Goal: Register for event/course

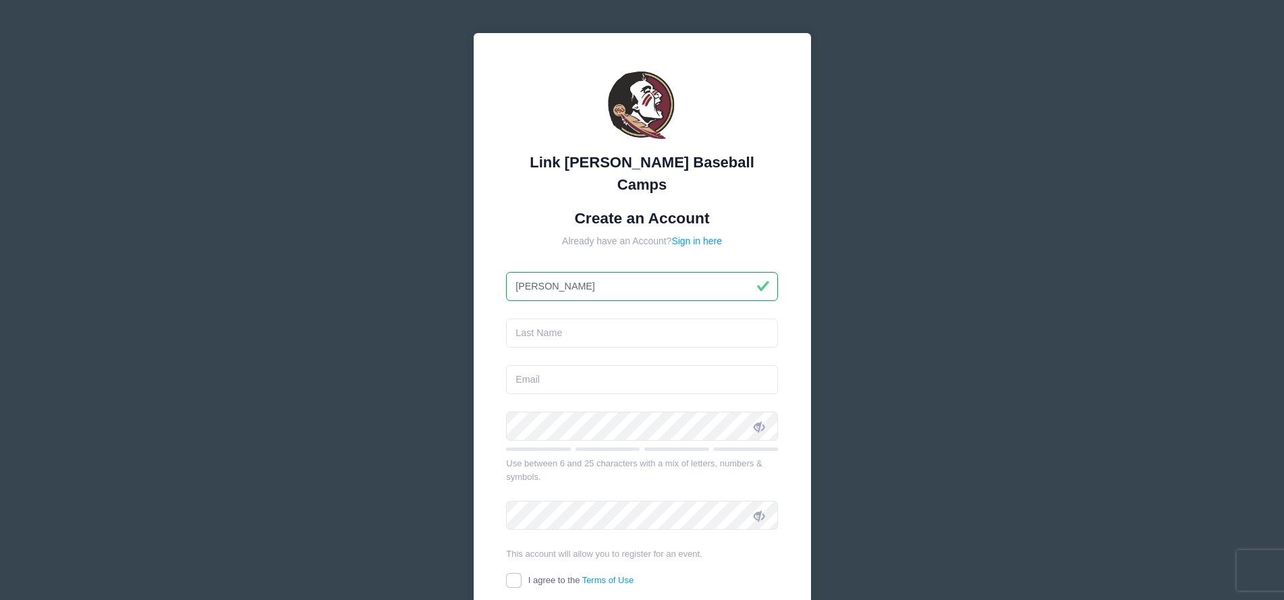
type input "[PERSON_NAME]"
type input "o"
type input "Owes"
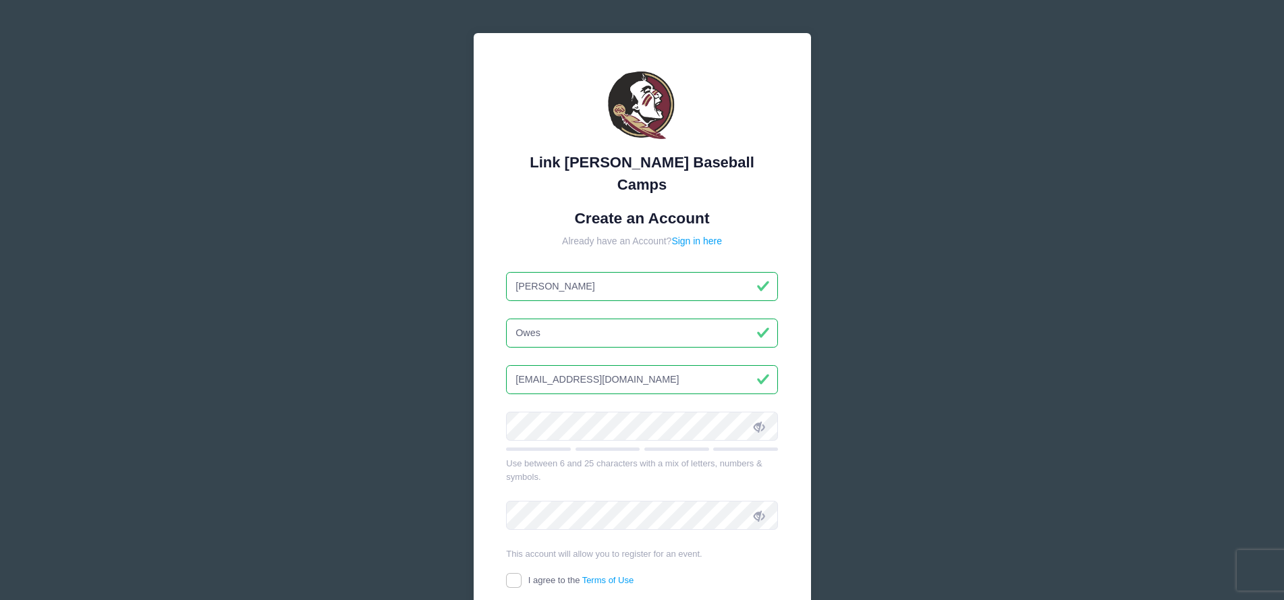
type input "[EMAIL_ADDRESS][DOMAIN_NAME]"
click at [573, 318] on input "Owes" at bounding box center [642, 332] width 272 height 29
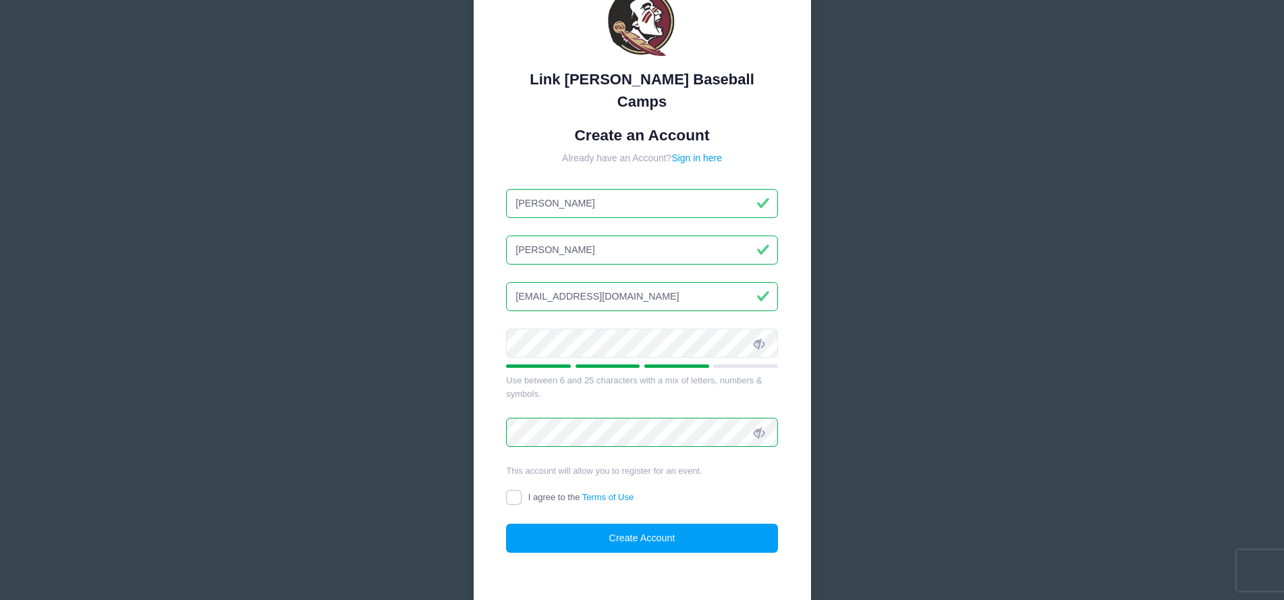
scroll to position [84, 0]
type input "[PERSON_NAME]"
click at [507, 489] on input "I agree to the Terms of Use" at bounding box center [514, 497] width 16 height 16
checkbox input "true"
click at [576, 523] on button "Create Account" at bounding box center [642, 537] width 272 height 29
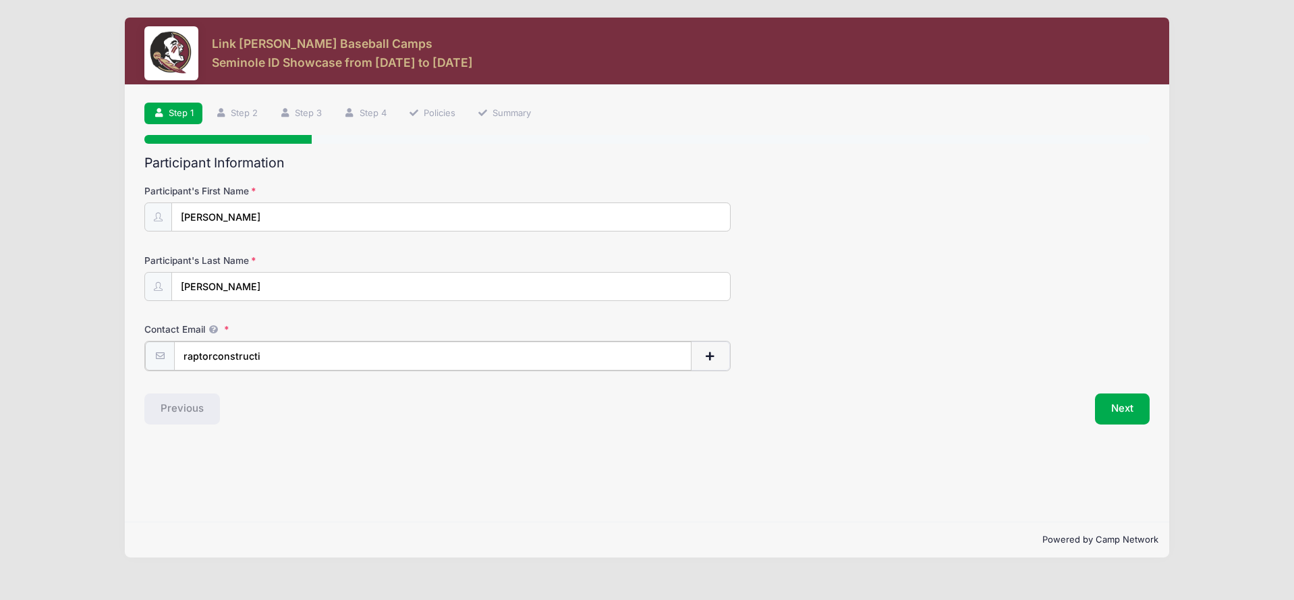
type input "raptorconstruct"
type input "[EMAIL_ADDRESS][DOMAIN_NAME]"
click at [1137, 407] on button "Next" at bounding box center [1122, 407] width 55 height 31
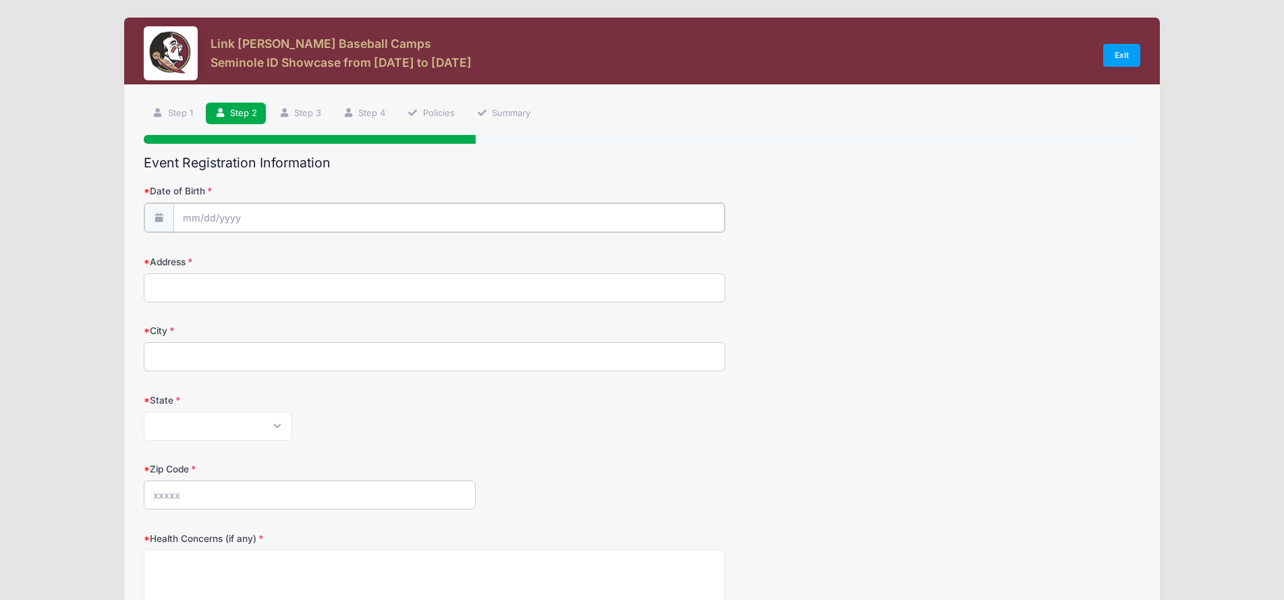
click at [409, 223] on input "Date of Birth" at bounding box center [448, 217] width 551 height 29
click at [338, 245] on span at bounding box center [342, 252] width 22 height 23
select select "10"
click at [213, 350] on span "10" at bounding box center [218, 352] width 24 height 24
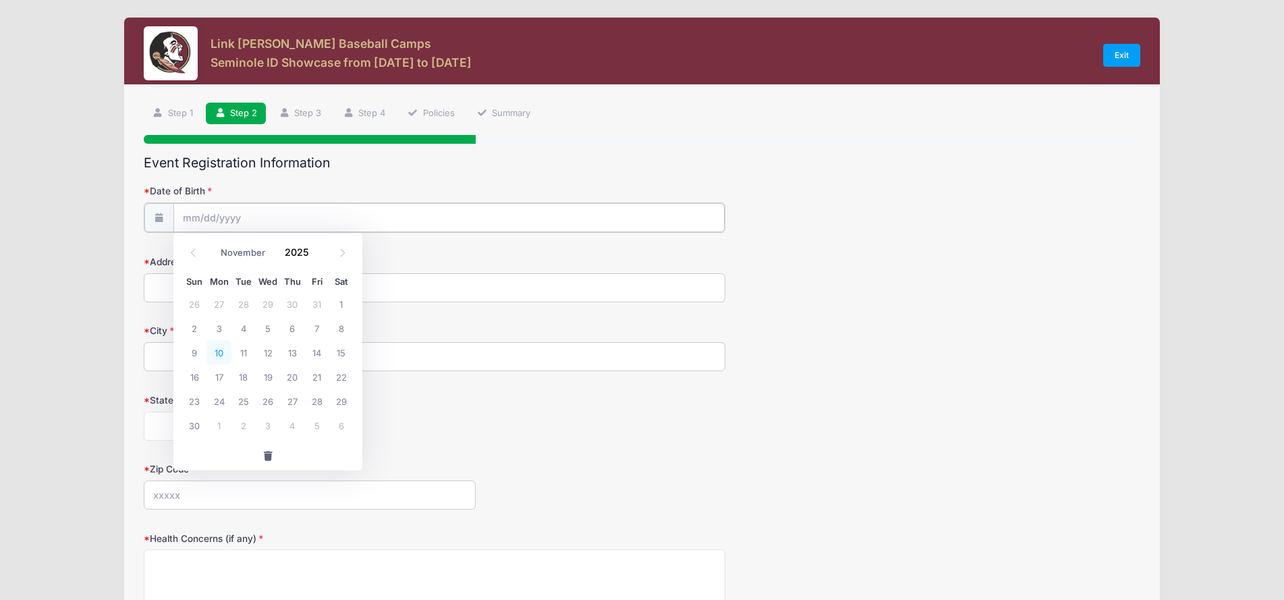
type input "[DATE]"
click at [293, 215] on input "[DATE]" at bounding box center [448, 217] width 551 height 29
click at [185, 257] on span at bounding box center [193, 252] width 22 height 23
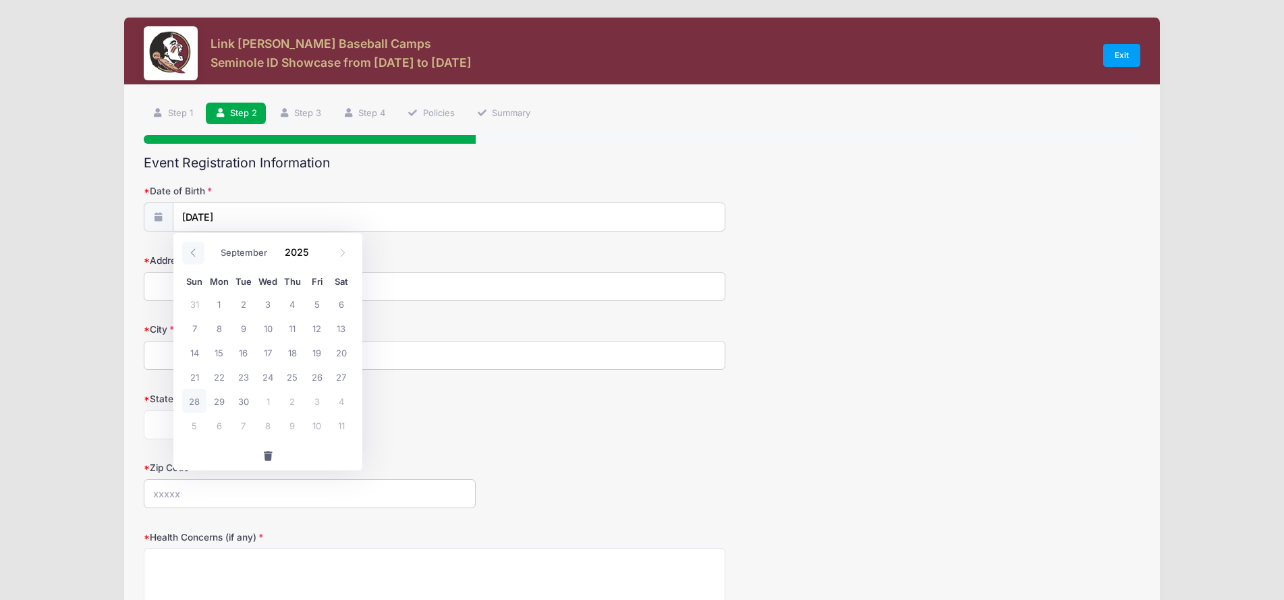
click at [185, 257] on span at bounding box center [193, 252] width 22 height 23
select select "6"
click at [303, 255] on input "2025" at bounding box center [300, 251] width 44 height 20
click at [315, 254] on span at bounding box center [316, 257] width 9 height 10
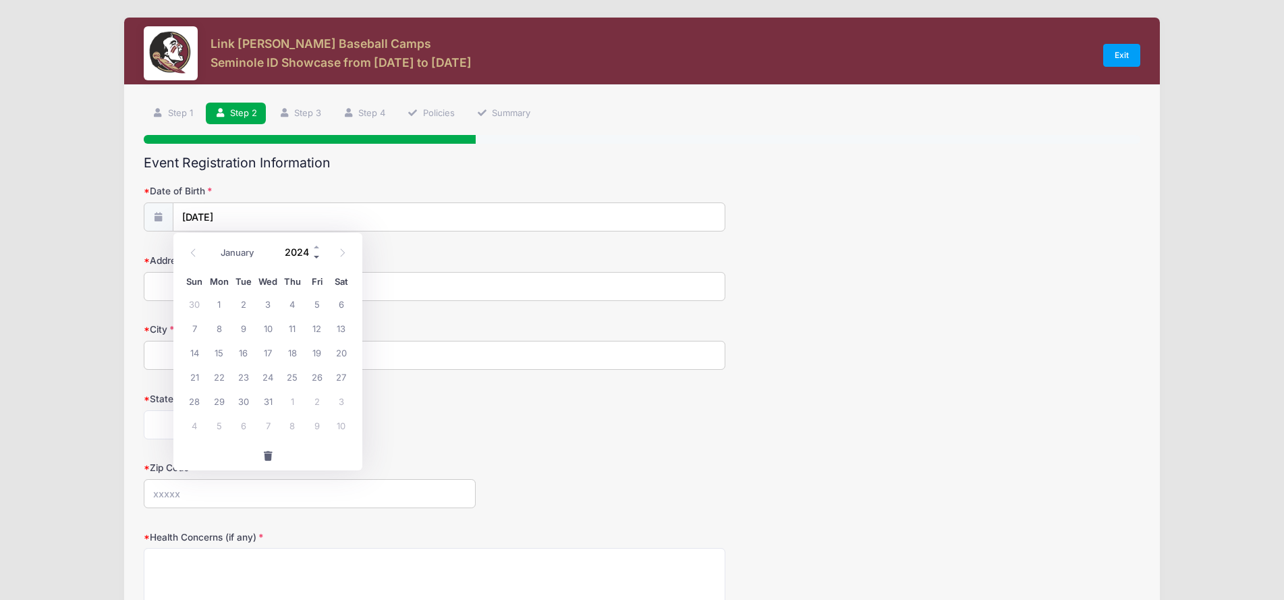
click at [315, 254] on span at bounding box center [316, 257] width 9 height 10
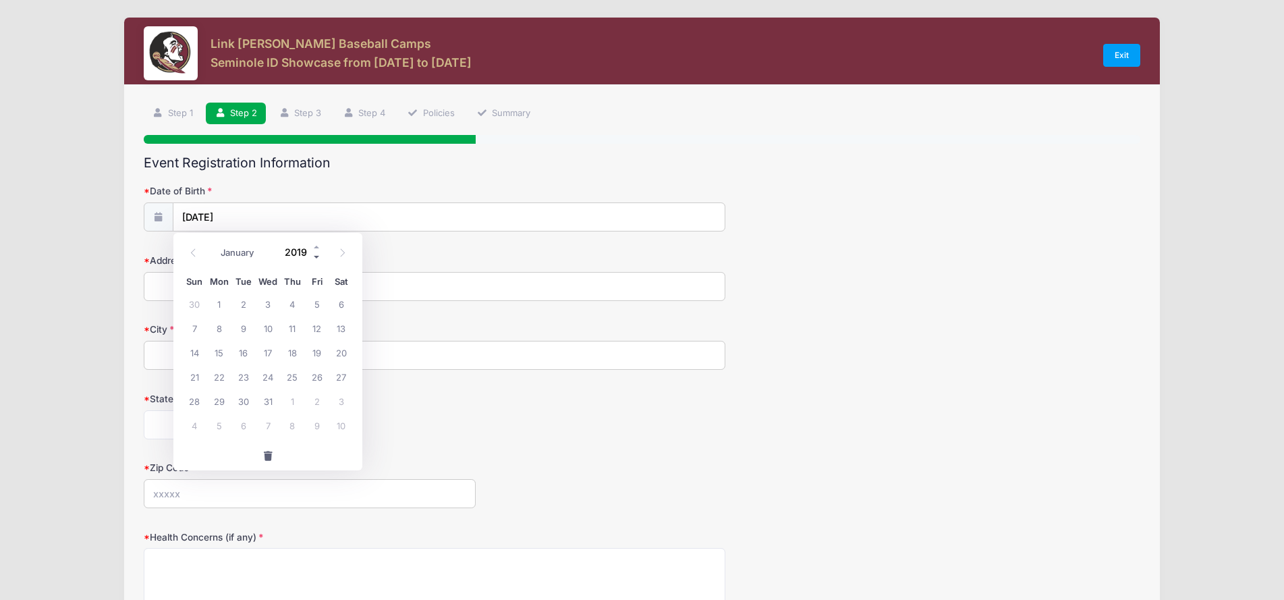
click at [315, 254] on span at bounding box center [316, 257] width 9 height 10
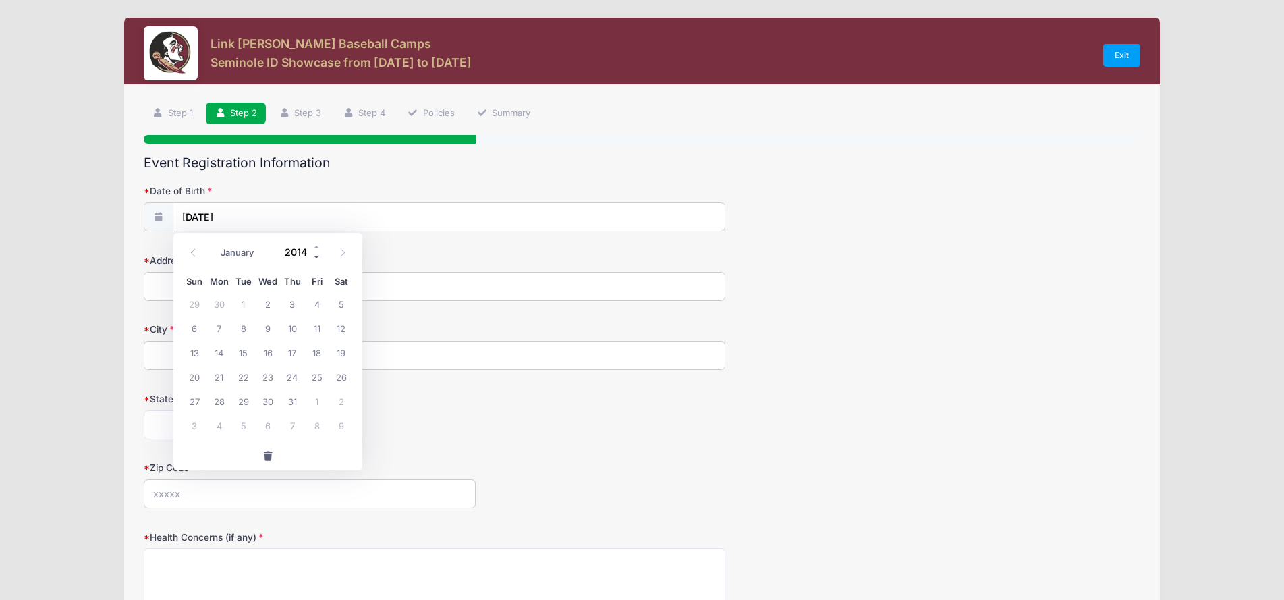
click at [315, 254] on span at bounding box center [316, 257] width 9 height 10
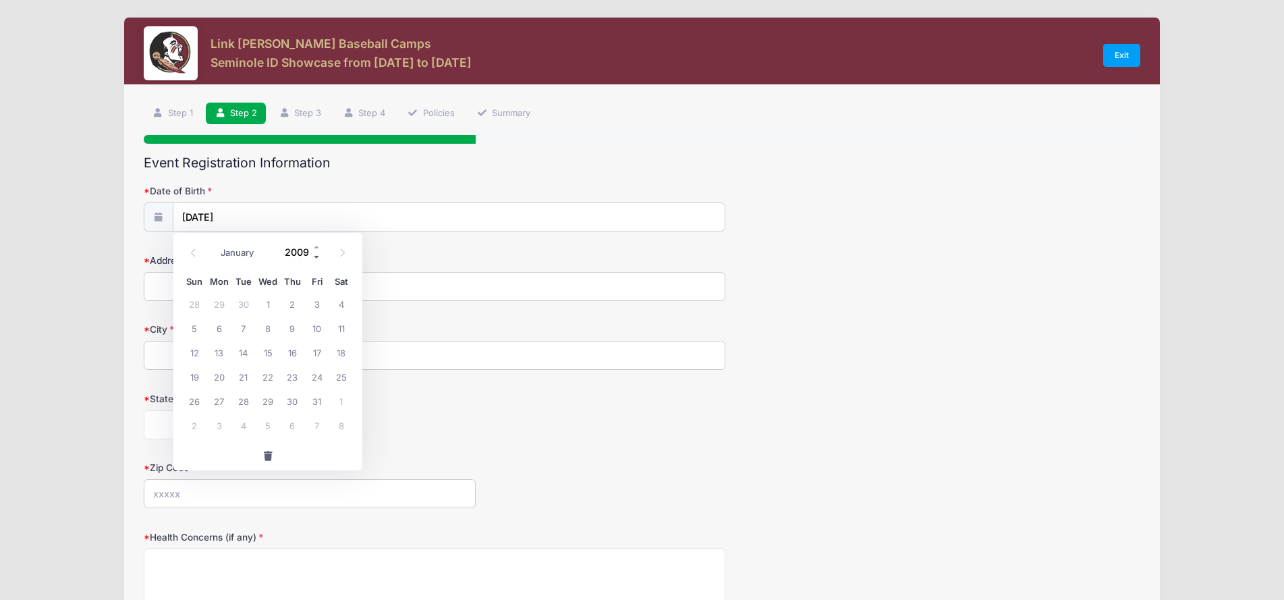
click at [315, 254] on span at bounding box center [316, 257] width 9 height 10
click at [316, 241] on span at bounding box center [316, 246] width 9 height 10
type input "2008"
click at [297, 254] on input "2008" at bounding box center [300, 251] width 44 height 20
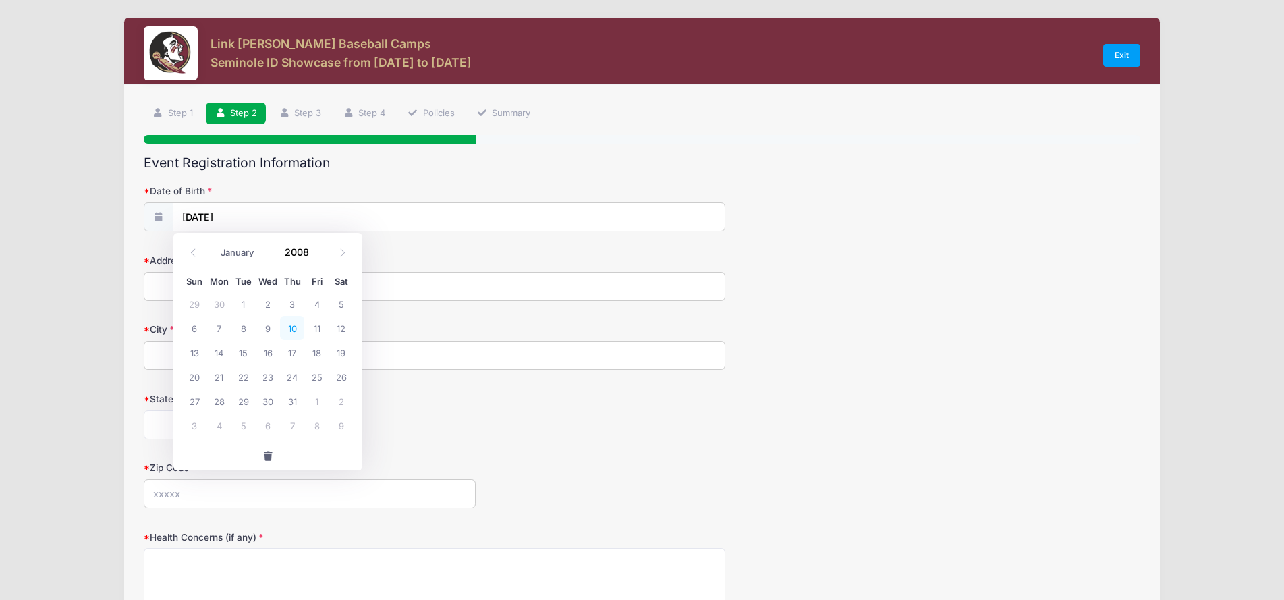
click at [289, 327] on span "10" at bounding box center [292, 328] width 24 height 24
type input "[DATE]"
click at [219, 216] on input "[DATE]" at bounding box center [448, 217] width 551 height 29
click at [338, 252] on icon at bounding box center [342, 252] width 9 height 9
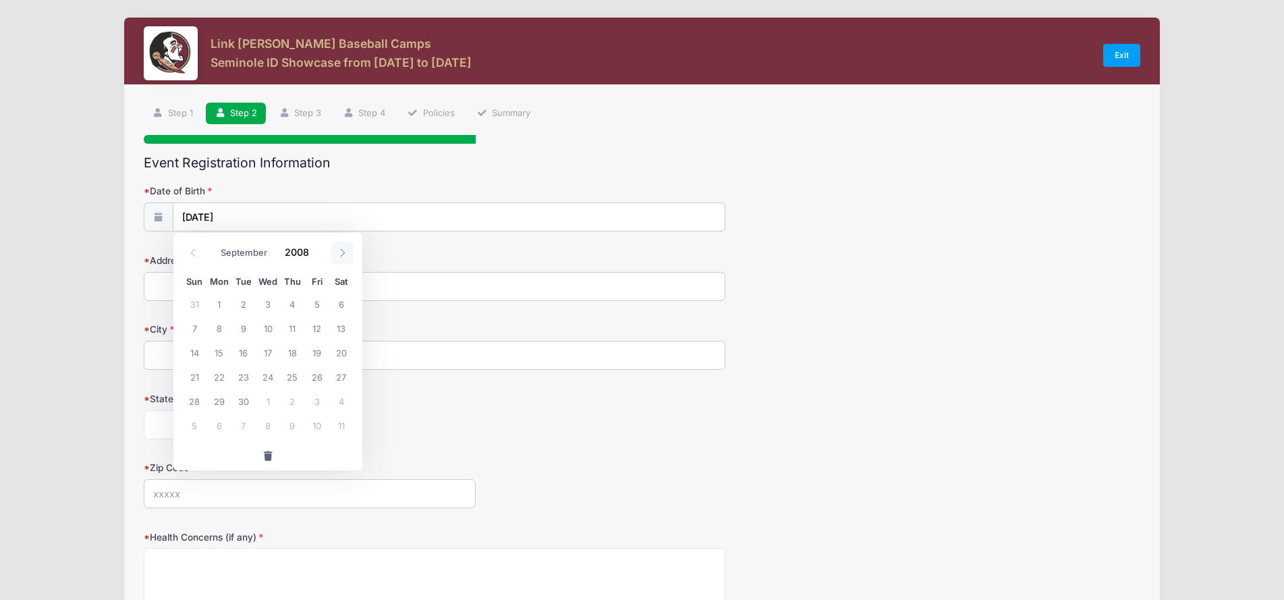
click at [338, 252] on icon at bounding box center [342, 252] width 9 height 9
select select "10"
click at [221, 350] on span "10" at bounding box center [218, 352] width 24 height 24
type input "[DATE]"
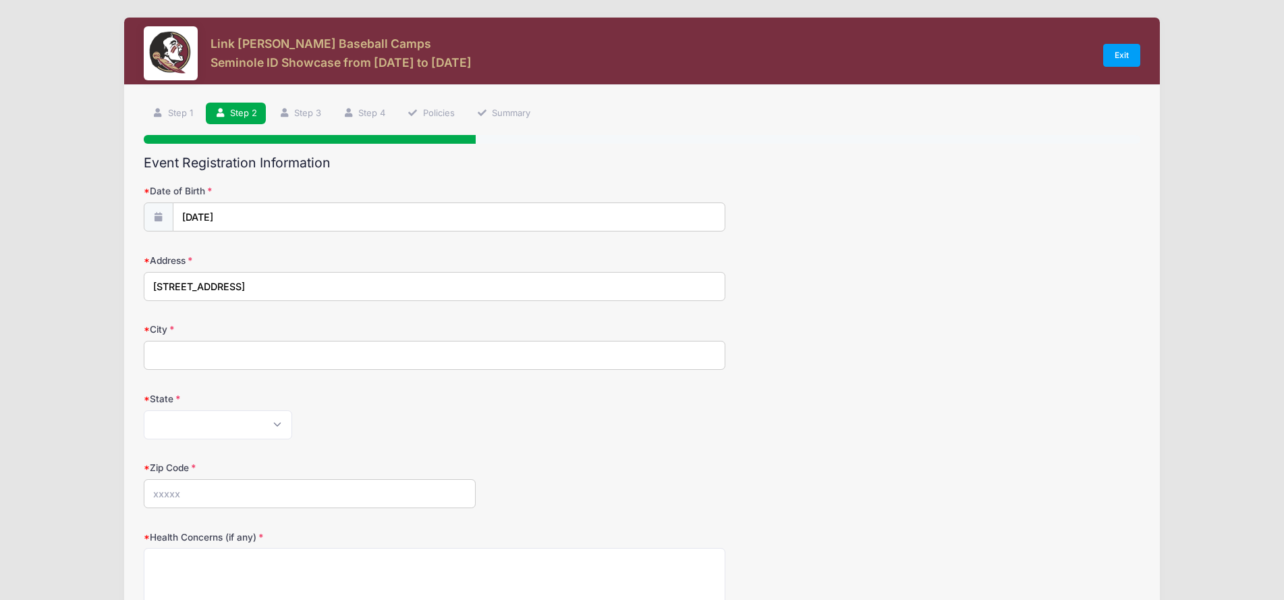
type input "[STREET_ADDRESS]"
type input "Jupiter"
select select "FL"
type input "33478"
type textarea "None"
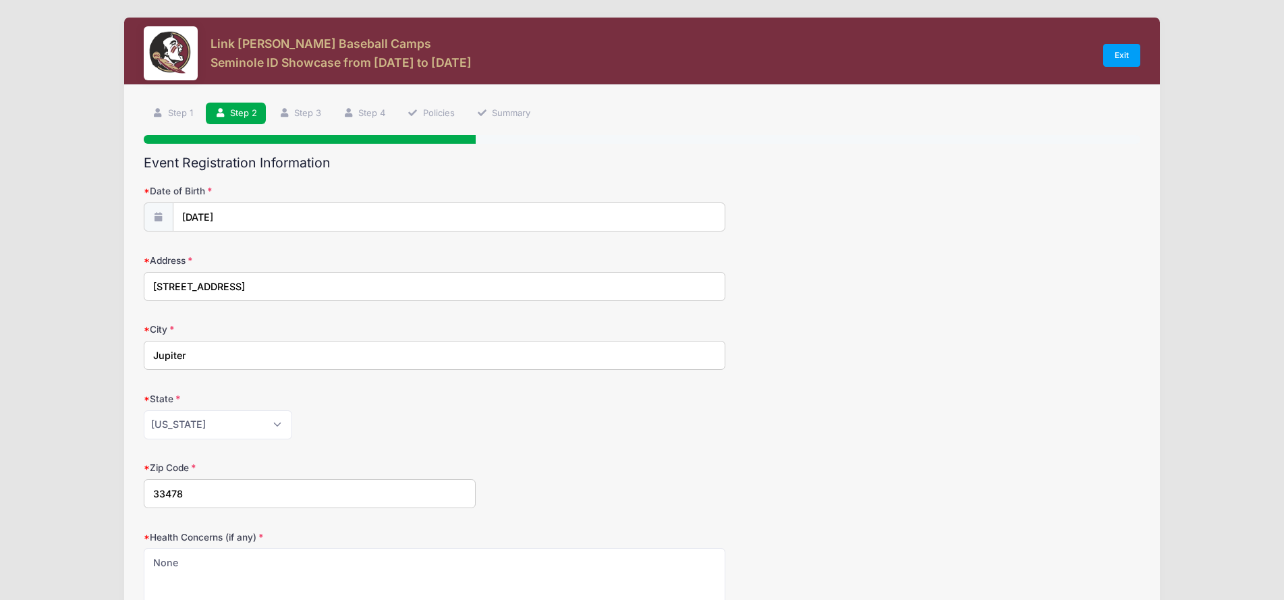
scroll to position [282, 0]
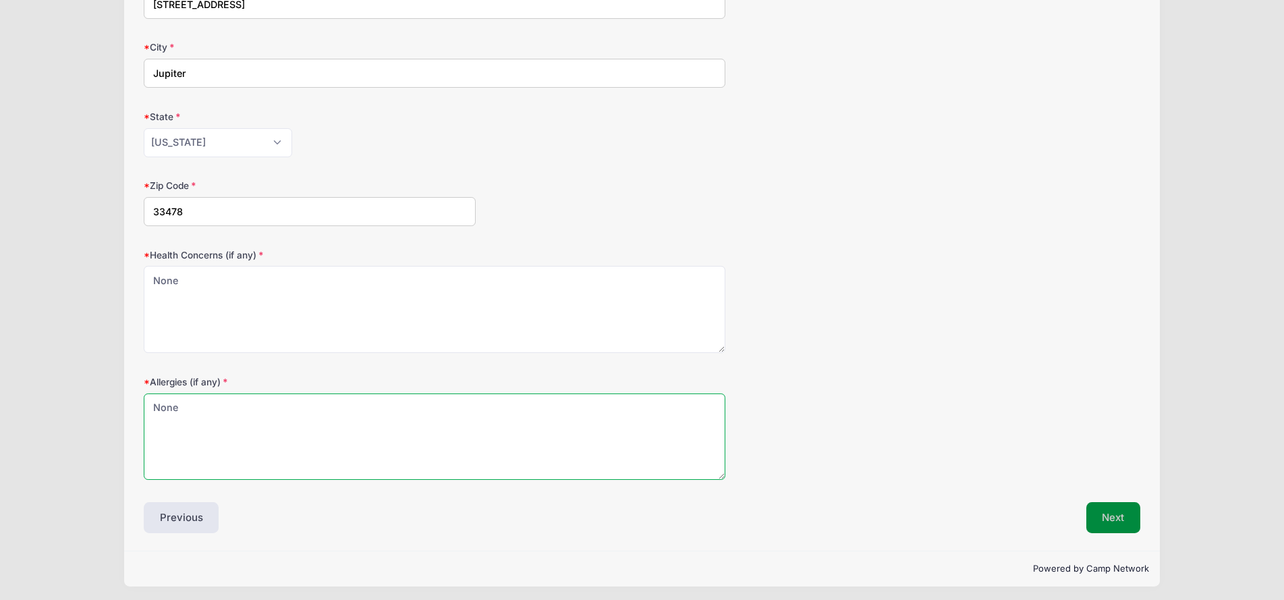
type textarea "None"
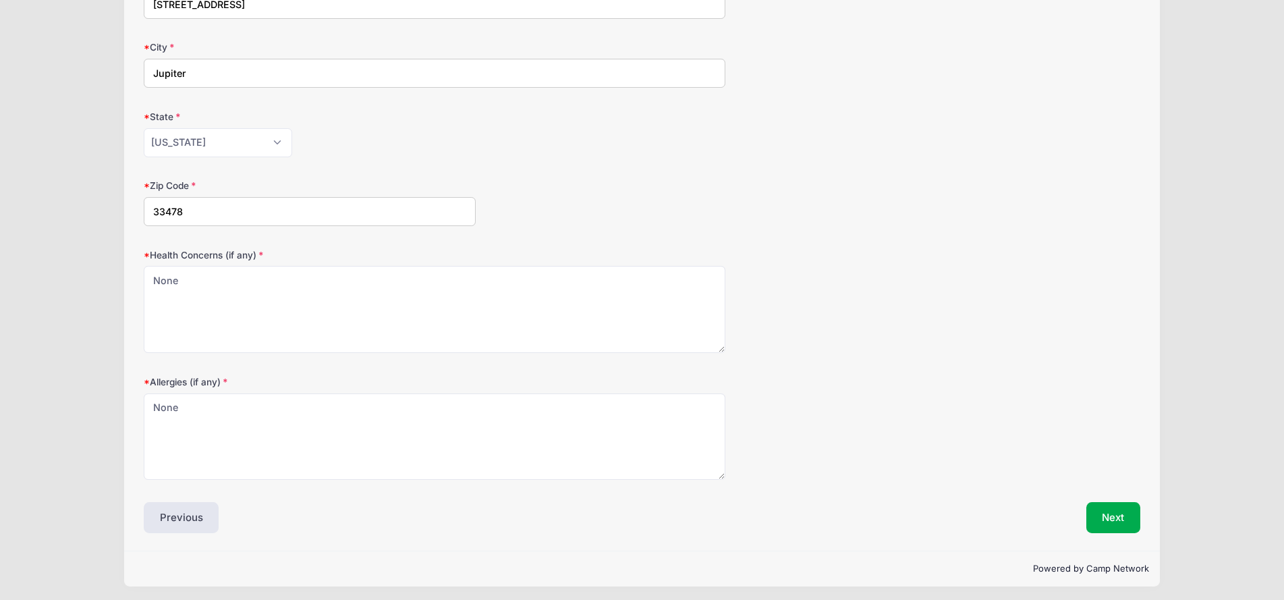
drag, startPoint x: 1104, startPoint y: 509, endPoint x: 1099, endPoint y: 500, distance: 10.9
click at [1103, 507] on button "Next" at bounding box center [1113, 517] width 55 height 31
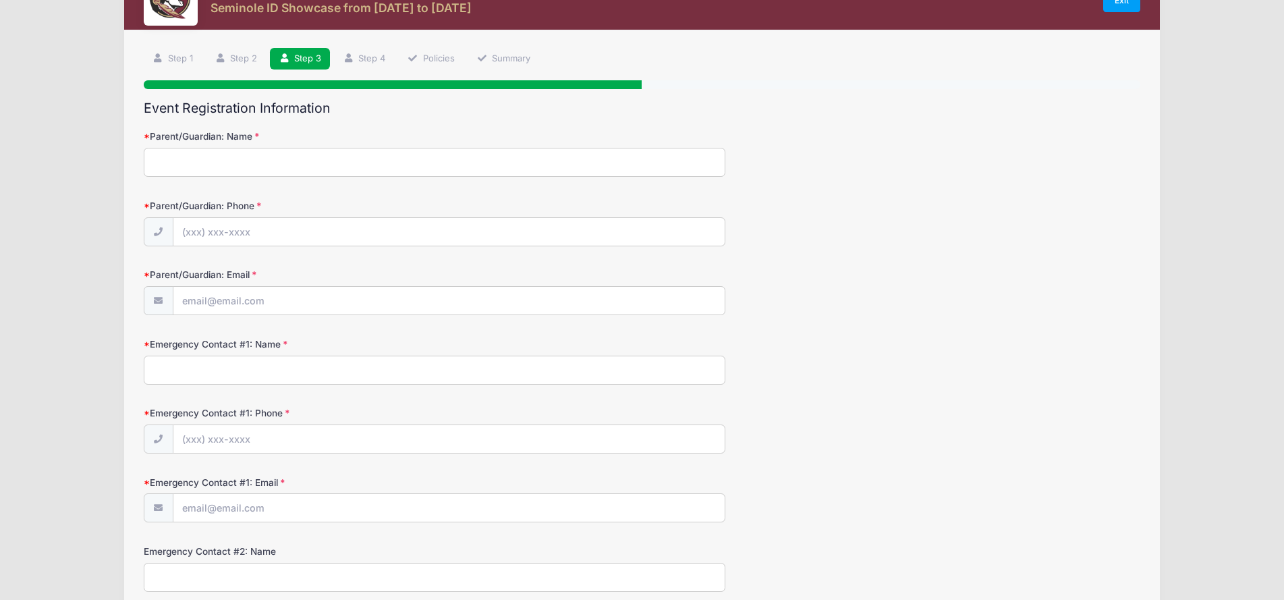
scroll to position [0, 0]
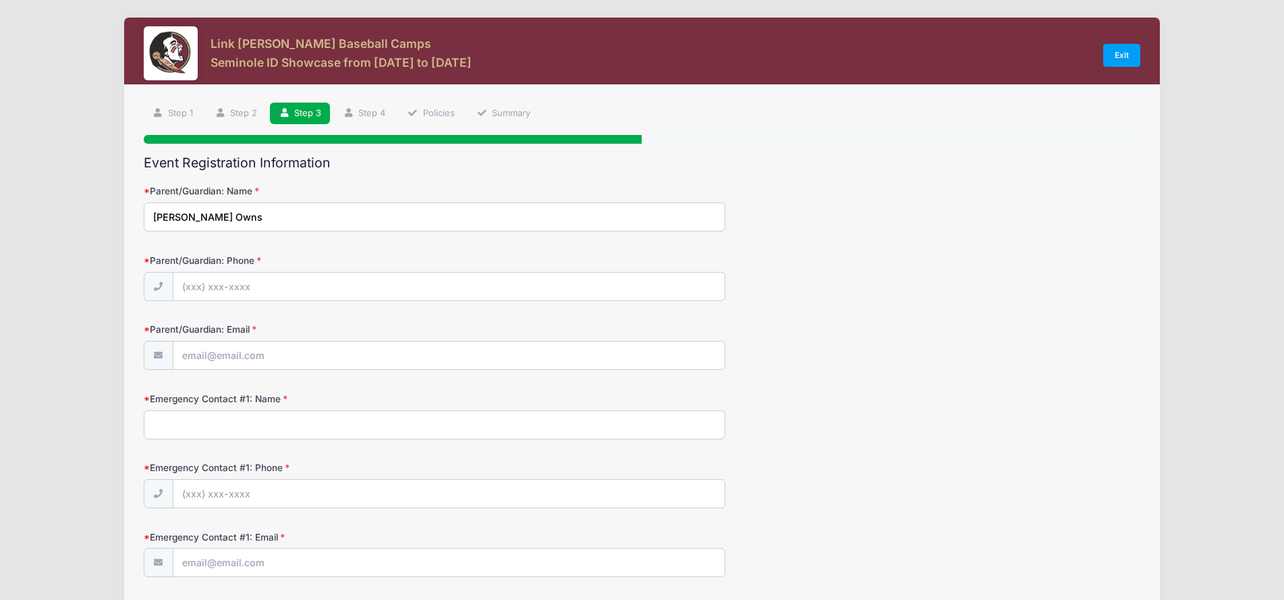
click at [467, 210] on input "[PERSON_NAME] Owns" at bounding box center [434, 216] width 581 height 29
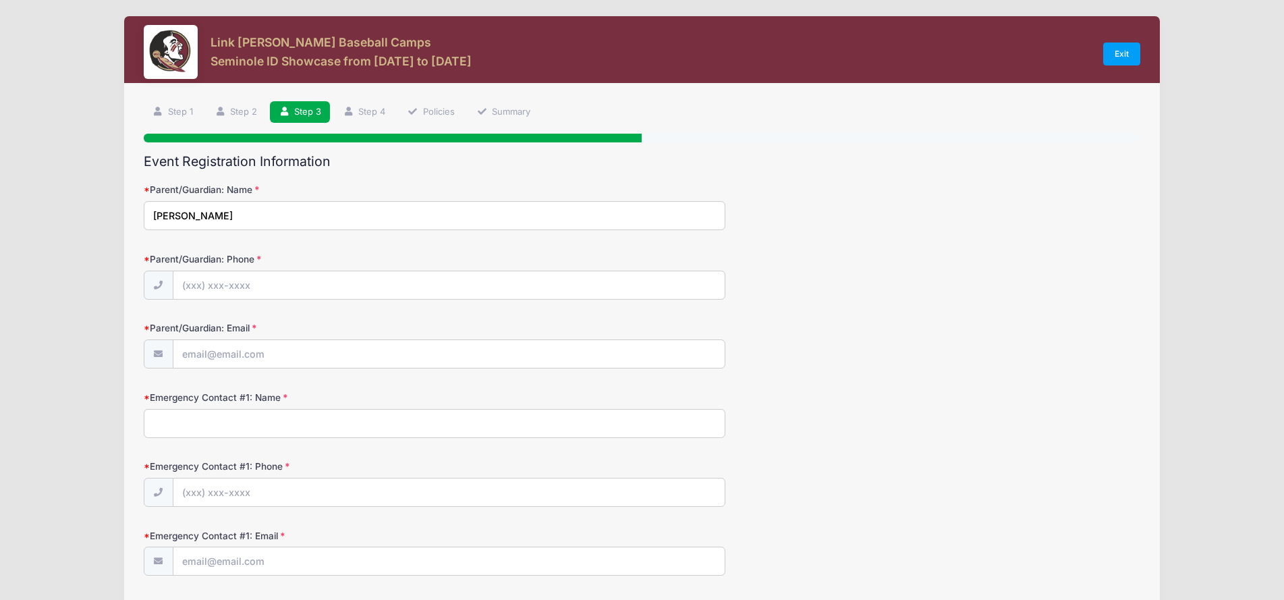
type input "[PERSON_NAME]"
type input "[PHONE_NUMBER]"
type input "[EMAIL_ADDRESS][DOMAIN_NAME]"
type input "[PERSON_NAME]"
type input "[PHONE_NUMBER]"
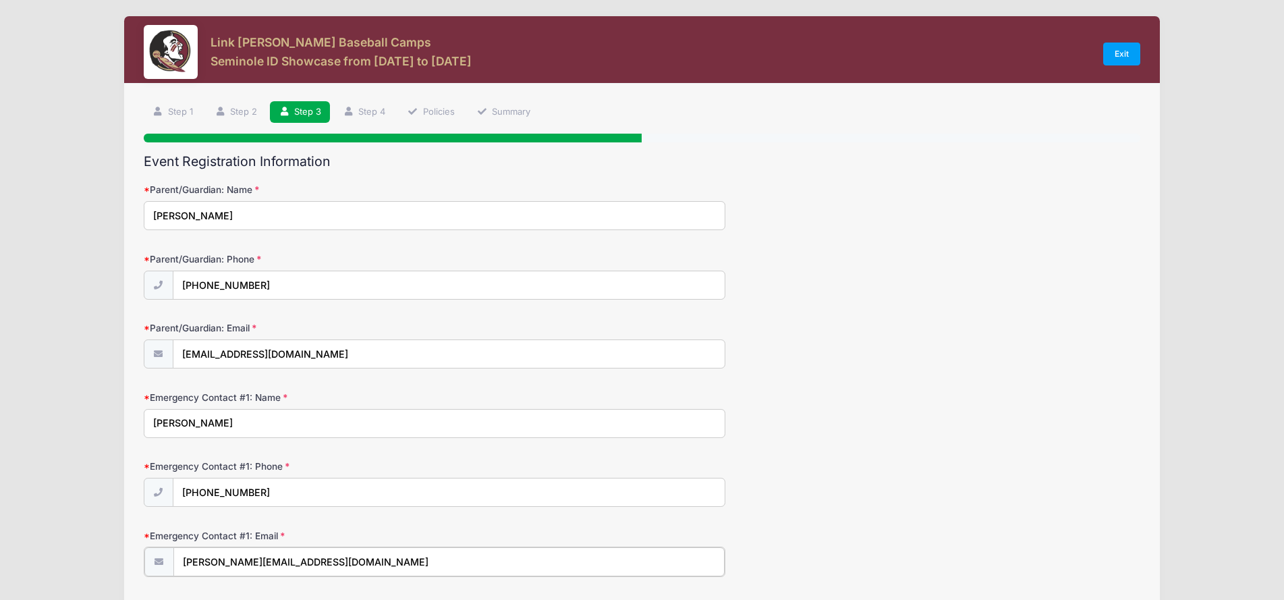
type input "[PERSON_NAME][EMAIL_ADDRESS][DOMAIN_NAME]"
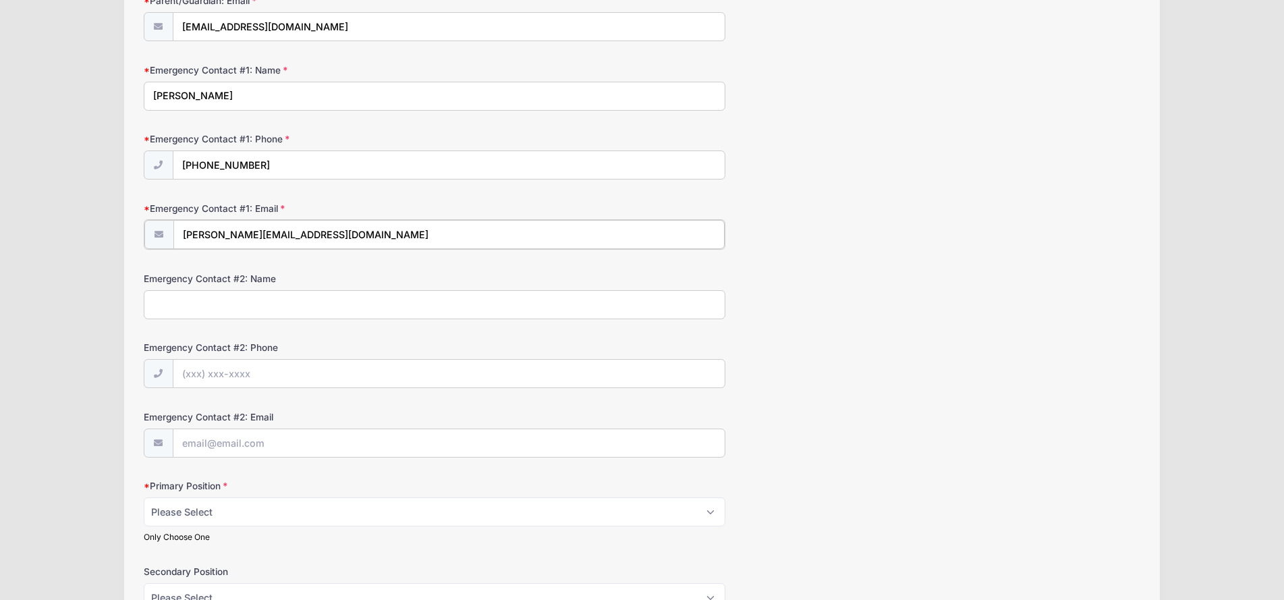
drag, startPoint x: 429, startPoint y: 235, endPoint x: 168, endPoint y: 221, distance: 261.5
click at [169, 221] on div "[PERSON_NAME][EMAIL_ADDRESS][DOMAIN_NAME]" at bounding box center [434, 234] width 581 height 30
paste input "[PERSON_NAME][EMAIL_ADDRESS][DOMAIN_NAME]"
type input "[PERSON_NAME][EMAIL_ADDRESS][DOMAIN_NAME]"
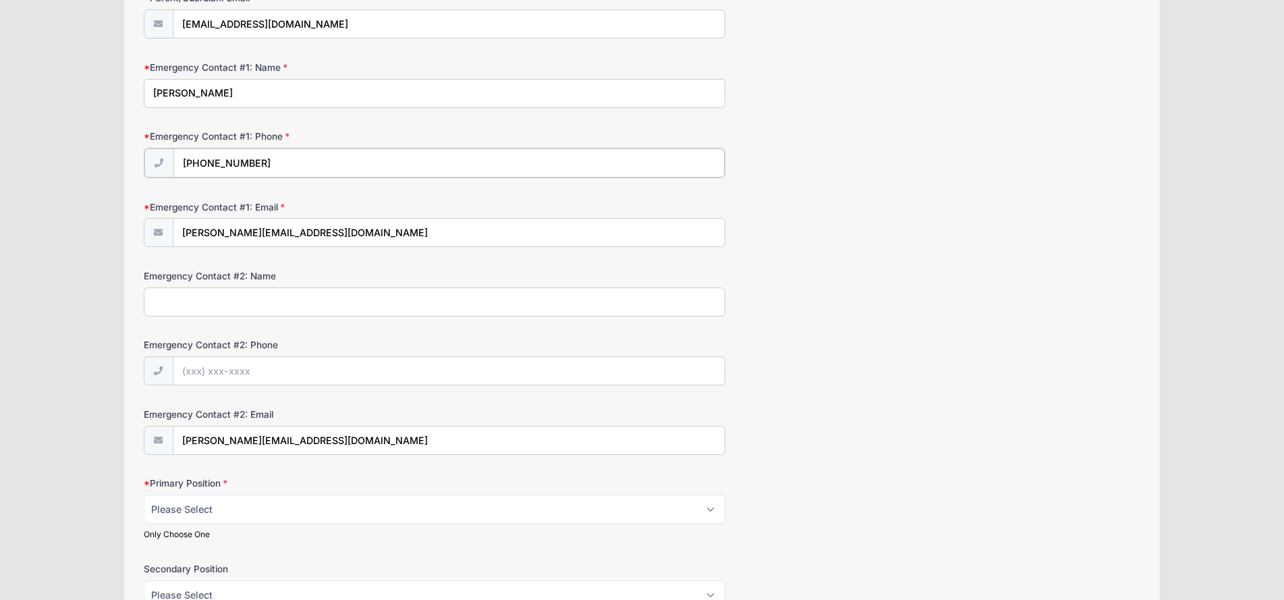
drag, startPoint x: 268, startPoint y: 162, endPoint x: 172, endPoint y: 163, distance: 96.5
click at [172, 163] on div "[PHONE_NUMBER]" at bounding box center [434, 163] width 581 height 30
paste input "text"
drag, startPoint x: 274, startPoint y: 160, endPoint x: 190, endPoint y: 160, distance: 83.6
click at [190, 160] on input "Emergency Contact #1: Phone" at bounding box center [448, 162] width 551 height 29
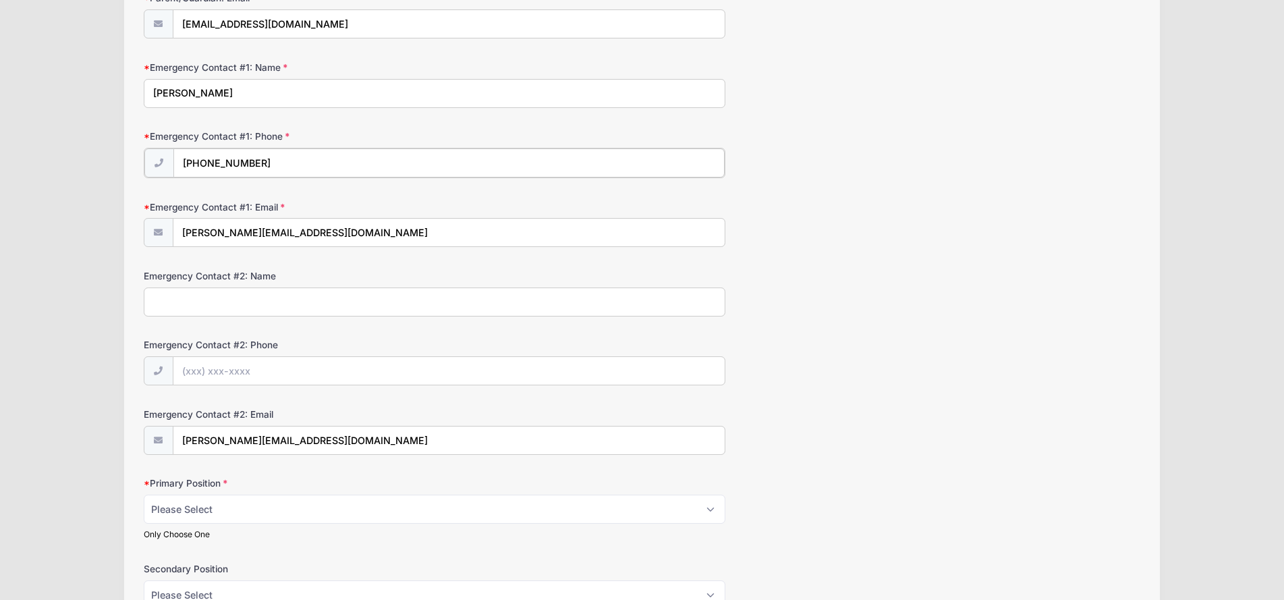
type input "[PHONE_NUMBER]"
drag, startPoint x: 259, startPoint y: 95, endPoint x: 138, endPoint y: 96, distance: 120.7
click at [138, 96] on div "Step 3 /7 Step 1 Step 2 Step 3 Step 4 Policies Summary Participant Information …" at bounding box center [642, 383] width 1036 height 1259
click at [217, 299] on input "Emergency Contact #2: Name" at bounding box center [434, 300] width 581 height 29
paste input "[PERSON_NAME]"
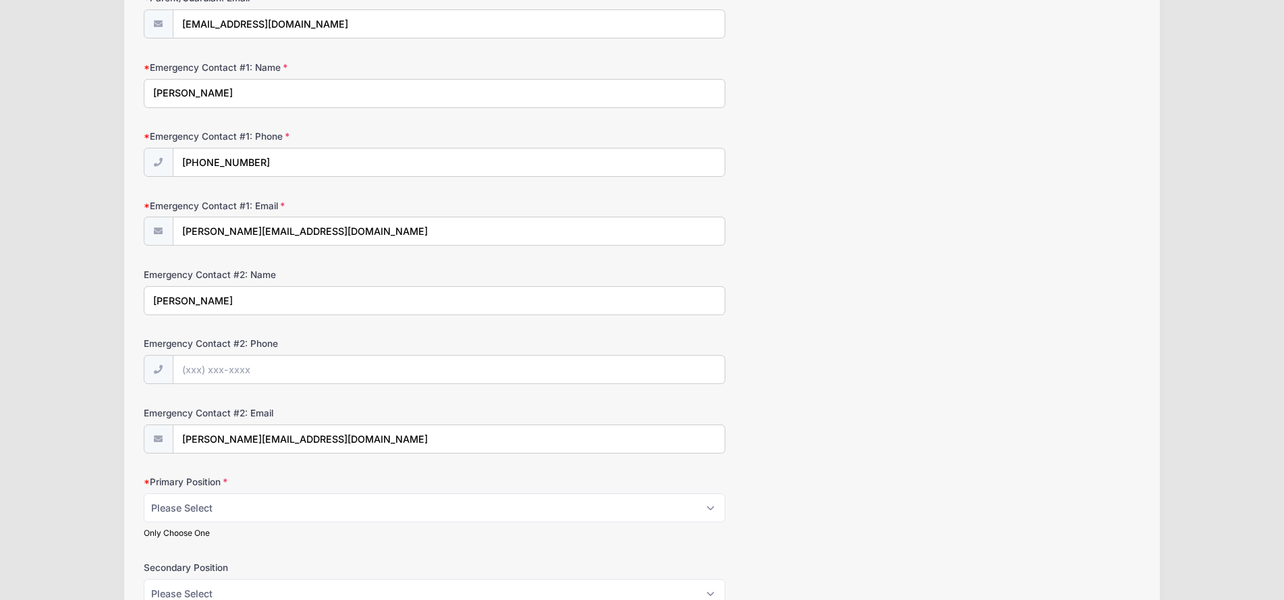
type input "[PERSON_NAME]"
click at [205, 90] on input "[PERSON_NAME]" at bounding box center [434, 93] width 581 height 29
type input "[PERSON_NAME]"
type input "[EMAIL_ADDRESS][DOMAIN_NAME]"
type input "[PHONE_NUMBER]"
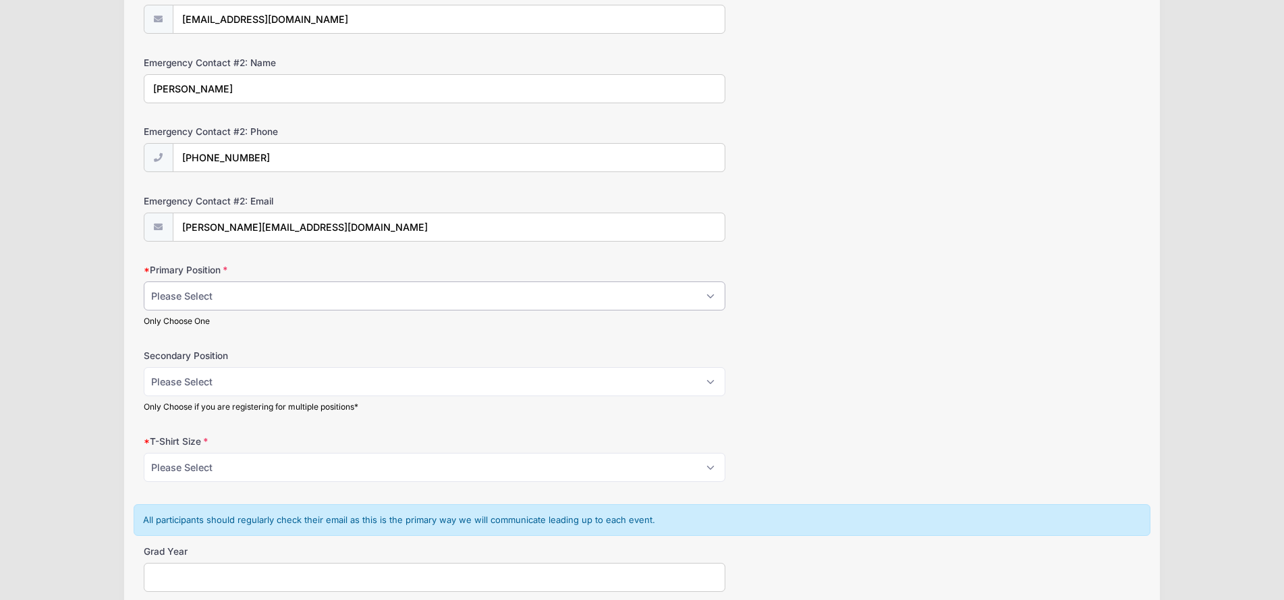
scroll to position [551, 0]
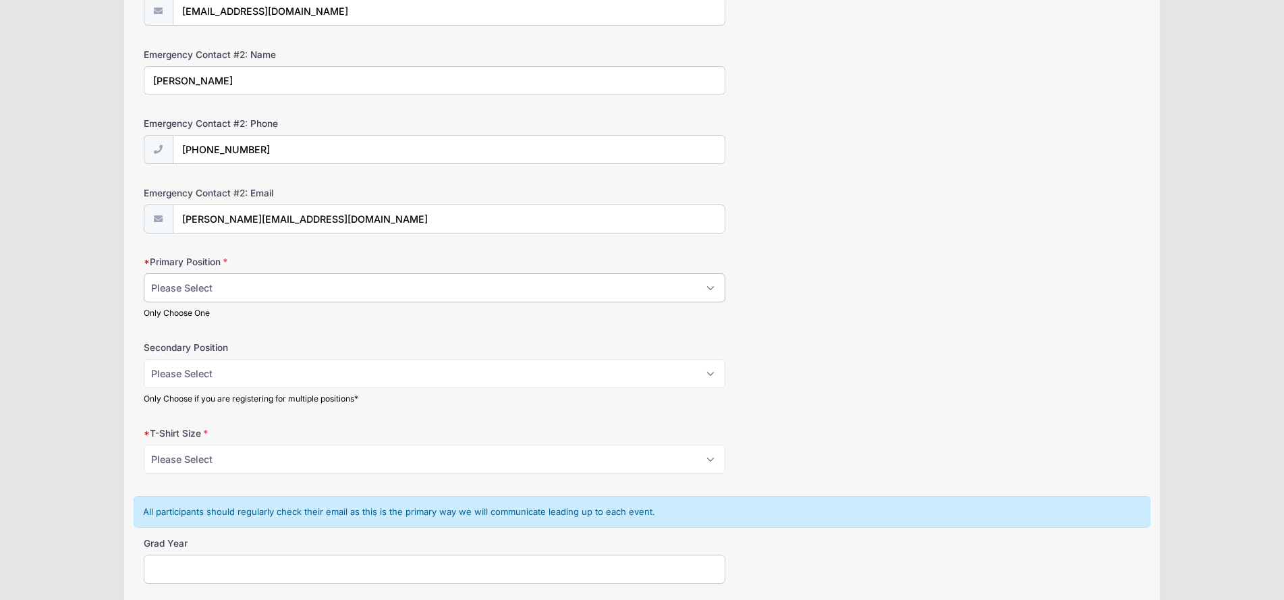
select select "OF"
select select "1B"
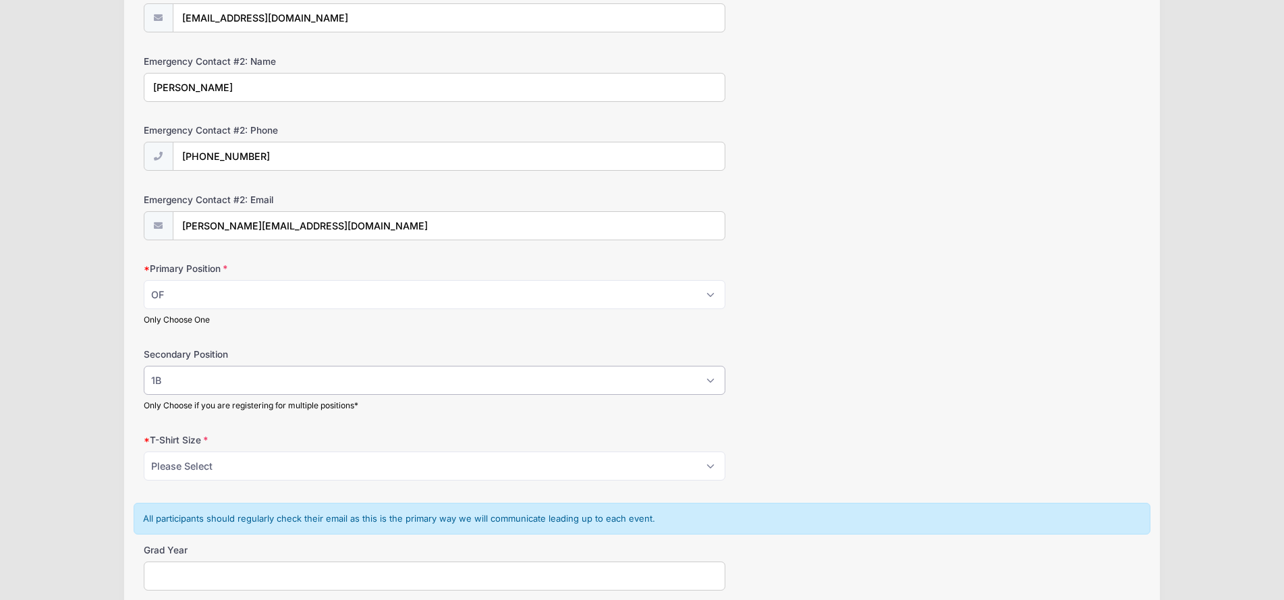
scroll to position [541, 0]
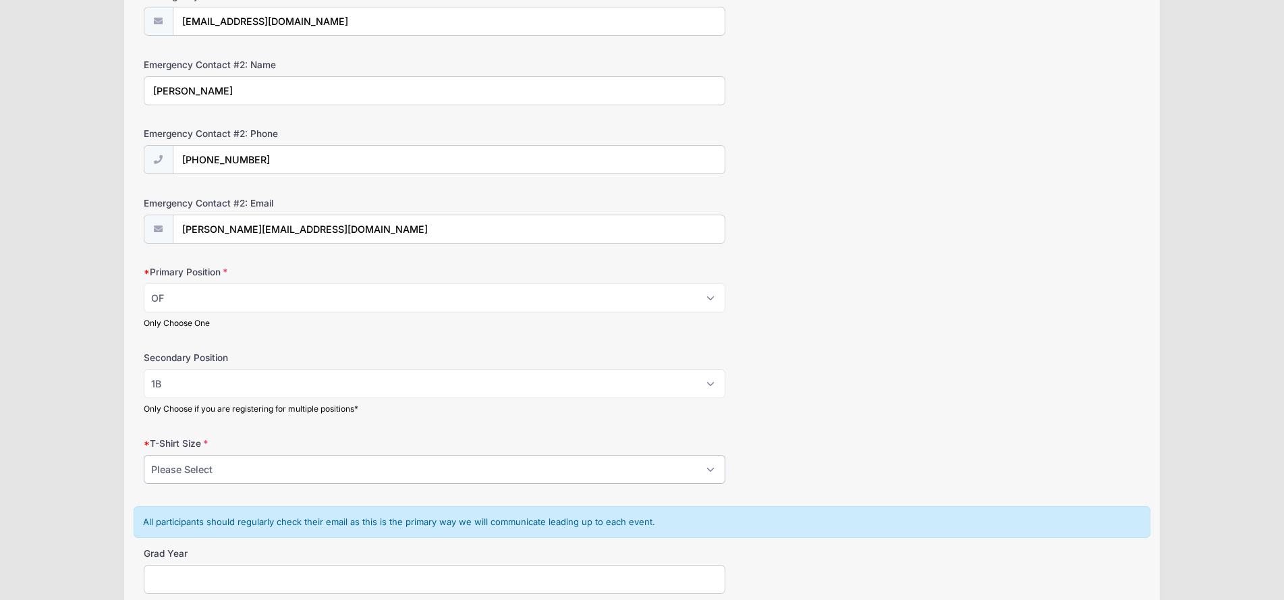
select select "L"
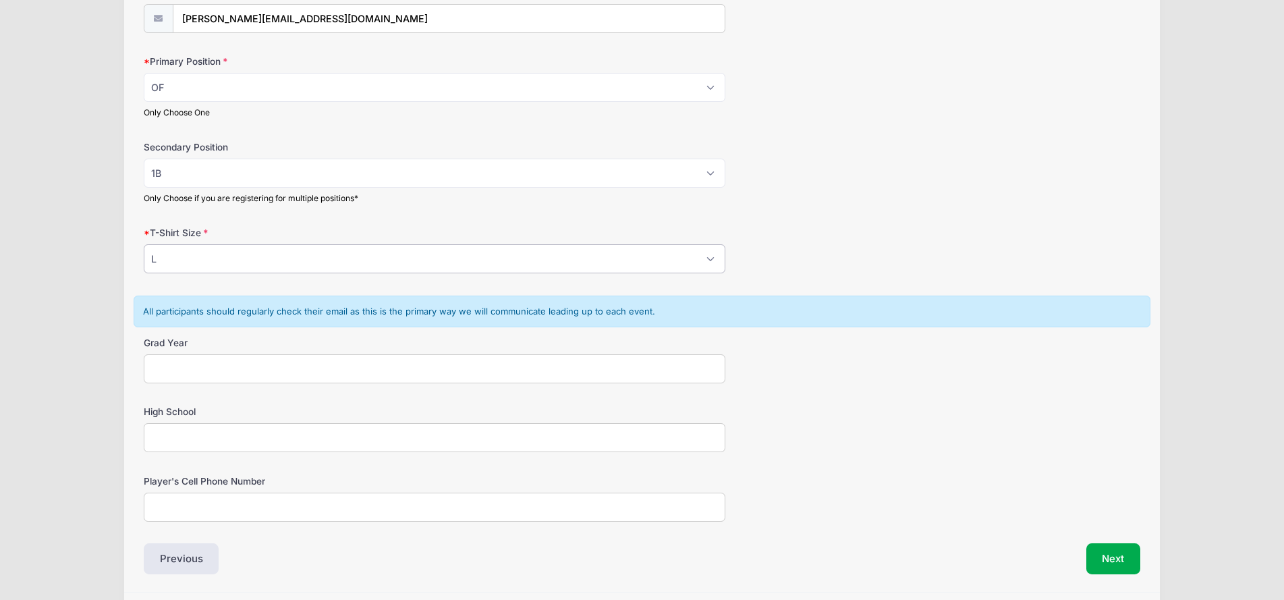
scroll to position [755, 0]
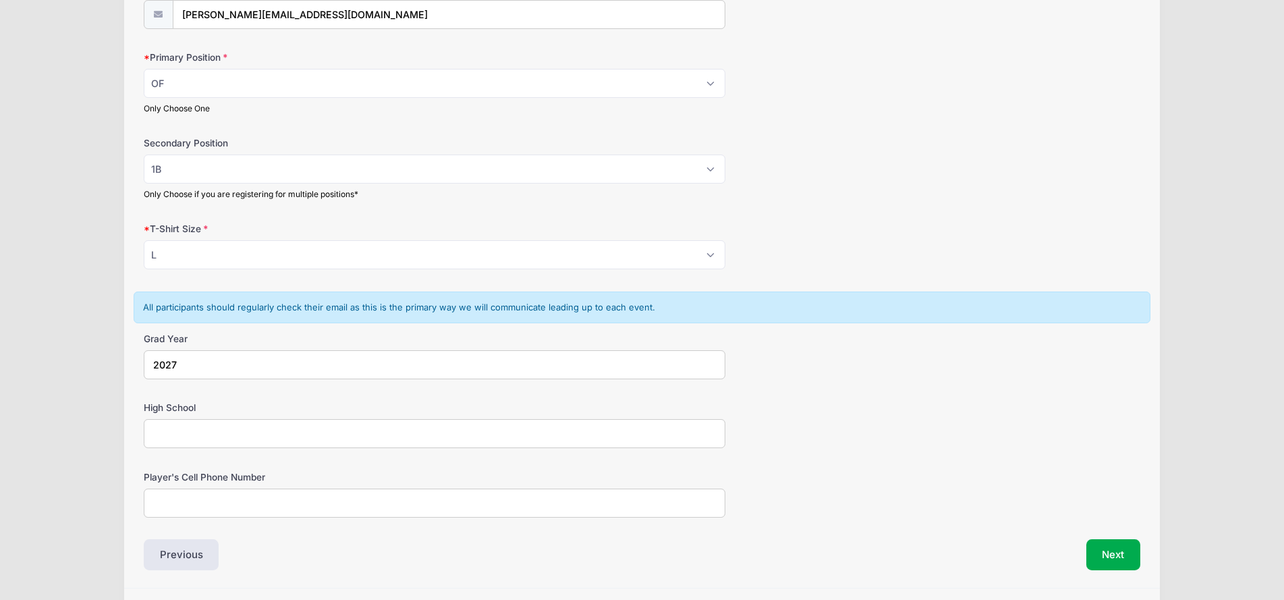
type input "2027"
type input "The [PERSON_NAME] School"
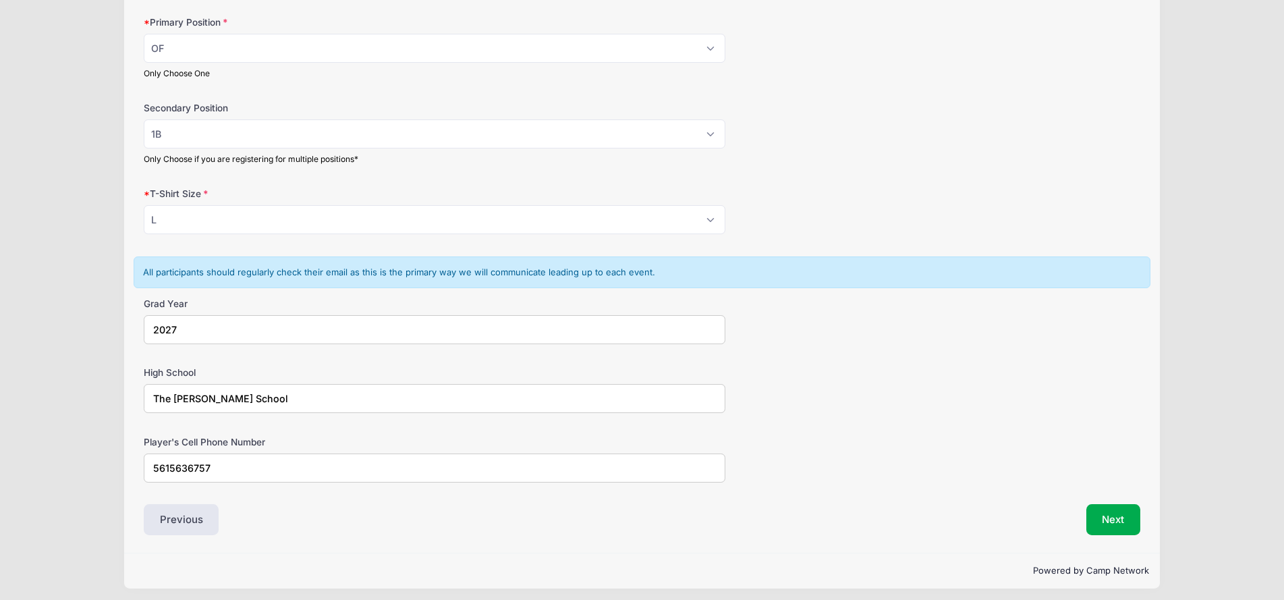
scroll to position [790, 0]
type input "5615636757"
click at [1100, 509] on button "Next" at bounding box center [1113, 520] width 55 height 31
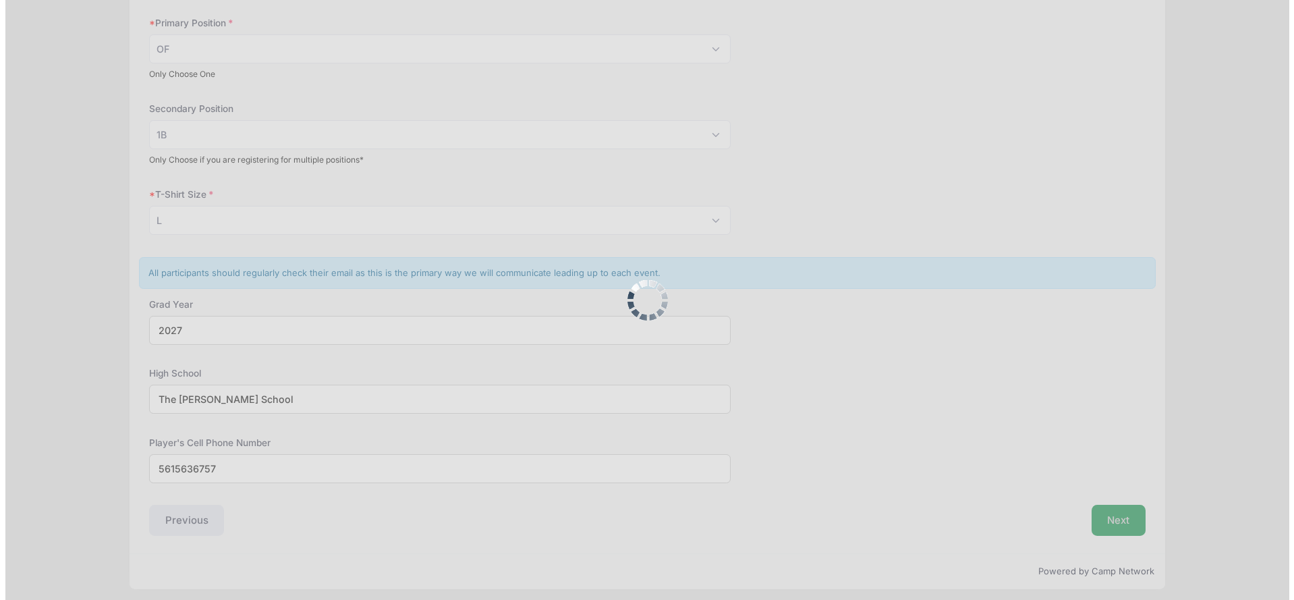
scroll to position [0, 0]
